Goal: Check status: Check status

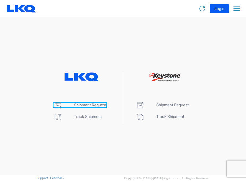
click at [81, 105] on span "Shipment Request" at bounding box center [90, 105] width 32 height 4
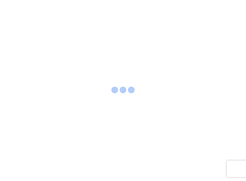
select select "FULL"
select select "LBS"
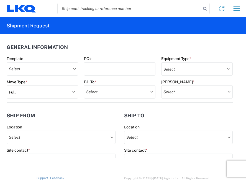
click at [97, 10] on input "search" at bounding box center [130, 8] width 144 height 11
type input "56683687"
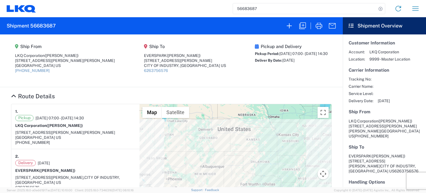
click at [45, 23] on h2 "Shipment 56683687" at bounding box center [31, 25] width 49 height 7
copy h2 "56683687"
